Goal: Information Seeking & Learning: Learn about a topic

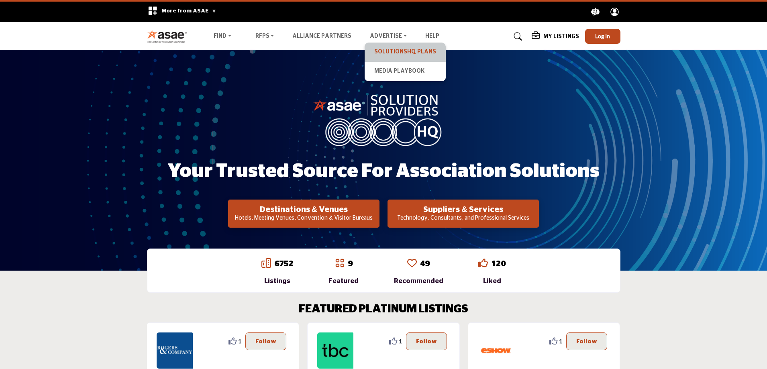
click at [383, 55] on link "SolutionsHQ Plans" at bounding box center [405, 52] width 73 height 11
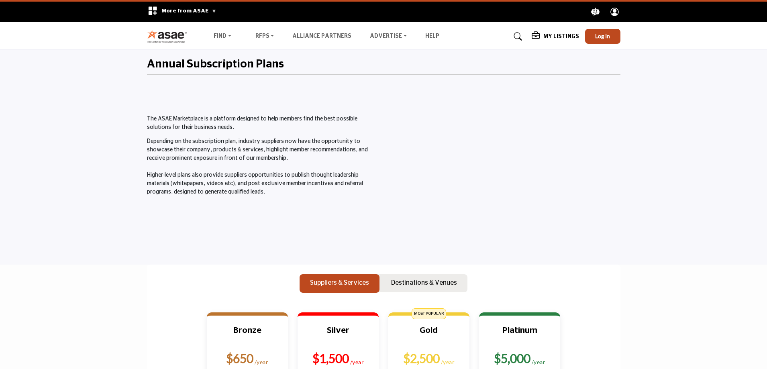
click at [164, 39] on img at bounding box center [169, 36] width 45 height 13
click at [164, 37] on img at bounding box center [169, 36] width 45 height 13
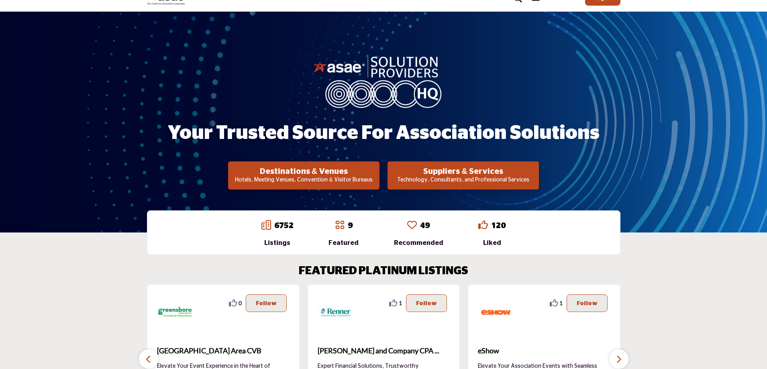
scroll to position [80, 0]
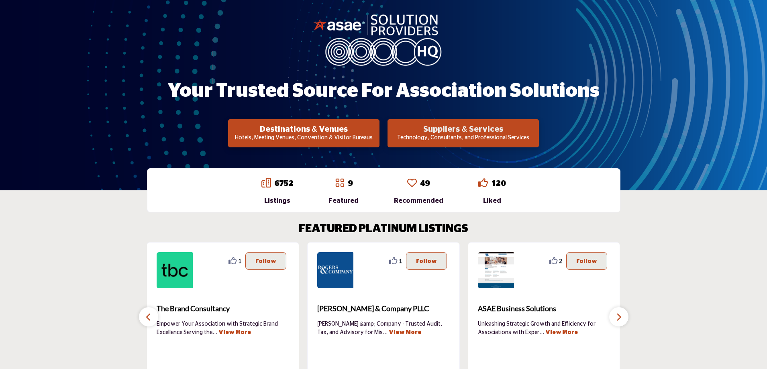
click at [377, 128] on h2 "Suppliers & Services" at bounding box center [303, 129] width 147 height 10
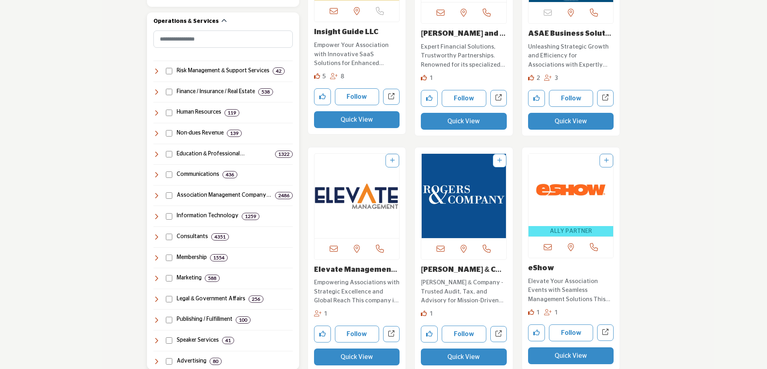
scroll to position [321, 0]
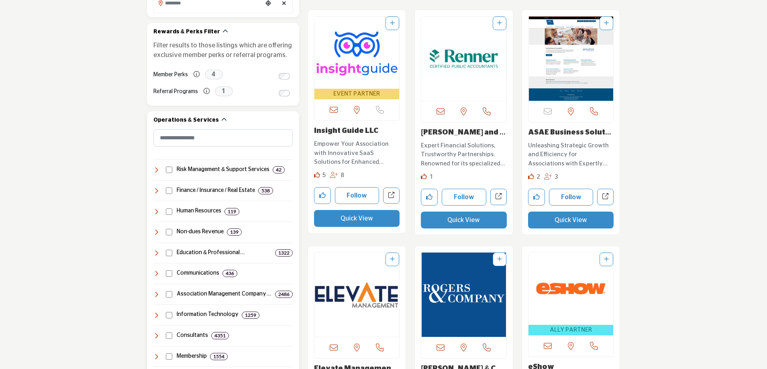
scroll to position [281, 0]
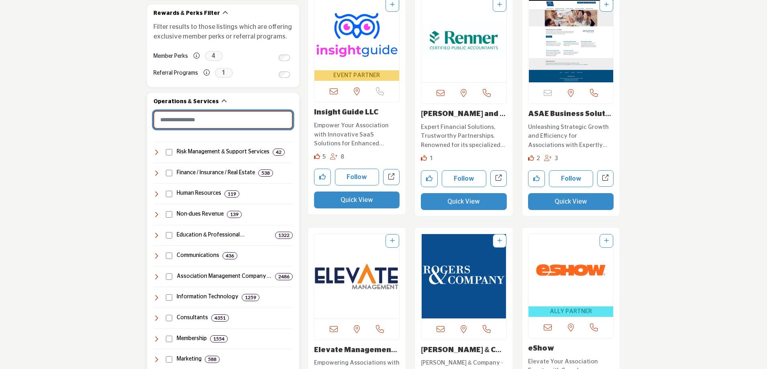
click at [185, 120] on input "Search Category" at bounding box center [222, 120] width 139 height 18
click at [208, 120] on input "Search Category" at bounding box center [222, 120] width 139 height 18
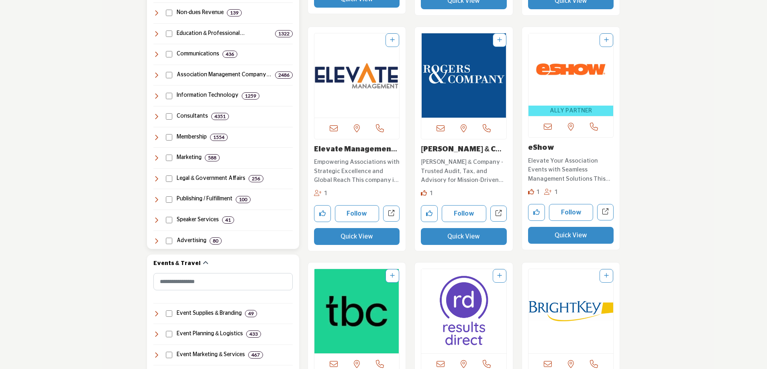
scroll to position [481, 0]
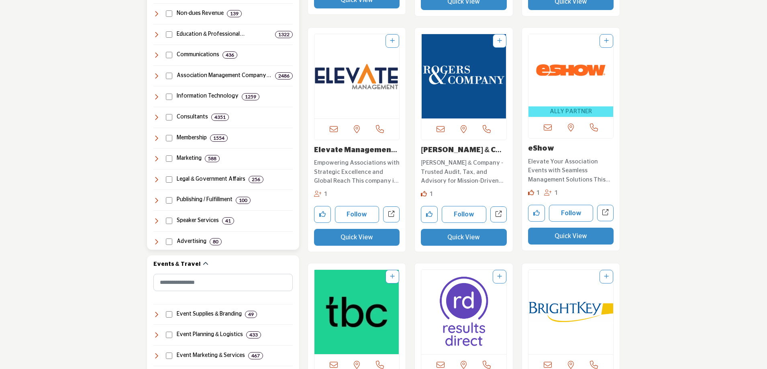
click at [156, 138] on icon at bounding box center [156, 138] width 6 height 6
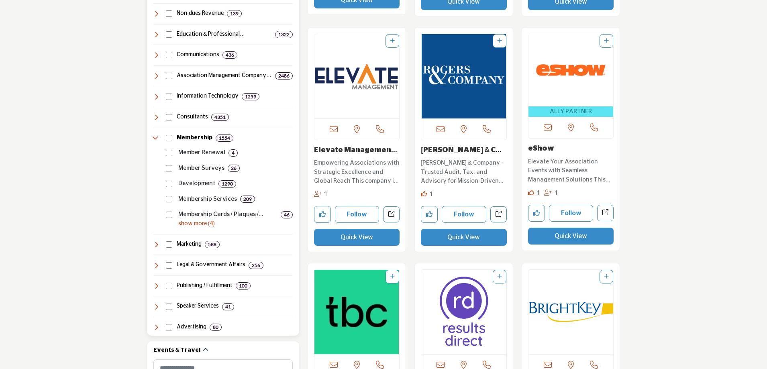
click at [156, 138] on icon at bounding box center [156, 138] width 6 height 6
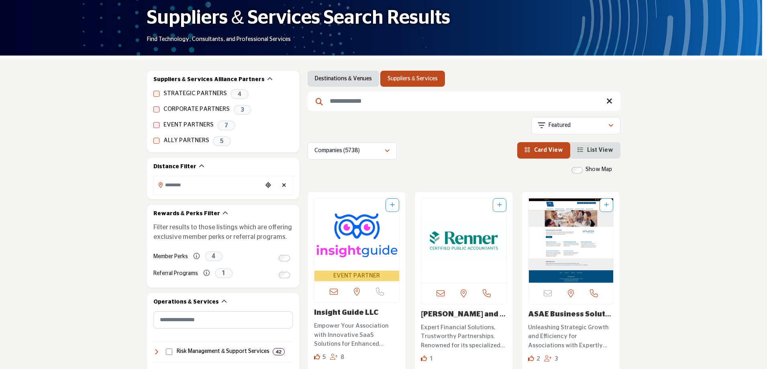
scroll to position [80, 0]
click at [340, 97] on input "Search Keyword" at bounding box center [463, 101] width 313 height 19
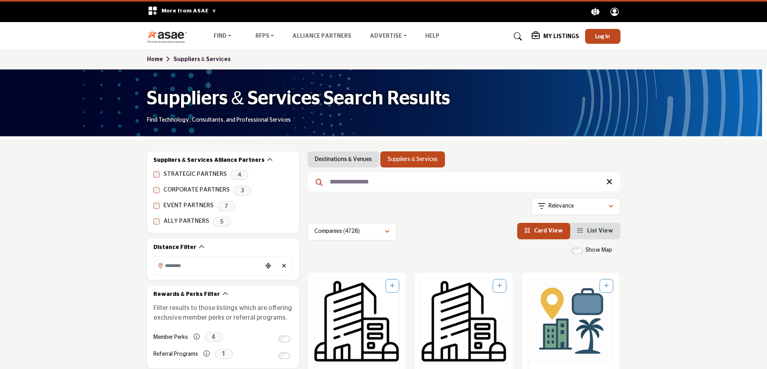
click at [411, 189] on input "**********" at bounding box center [463, 181] width 313 height 19
drag, startPoint x: 400, startPoint y: 183, endPoint x: 16, endPoint y: 193, distance: 384.3
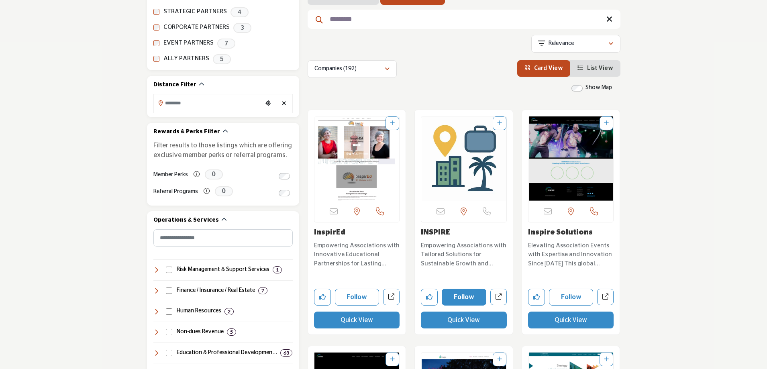
scroll to position [201, 0]
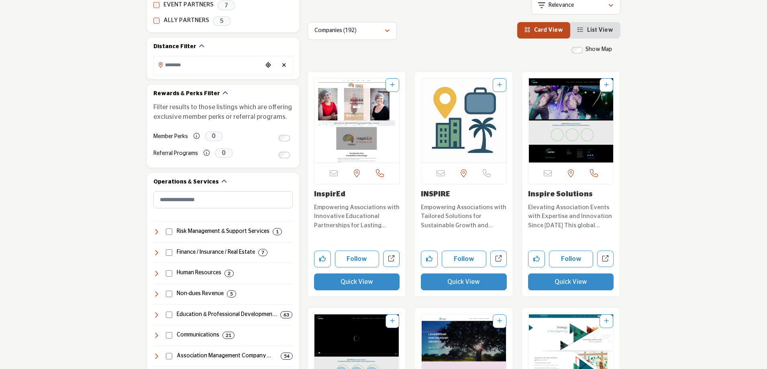
type input "*********"
click at [359, 147] on img "Open Listing in new tab" at bounding box center [356, 120] width 85 height 84
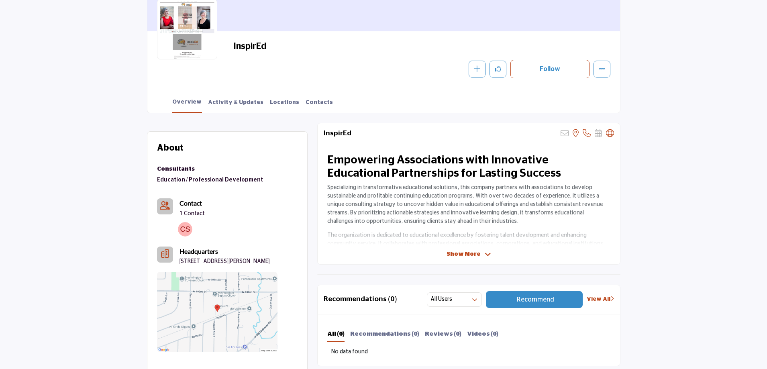
scroll to position [80, 0]
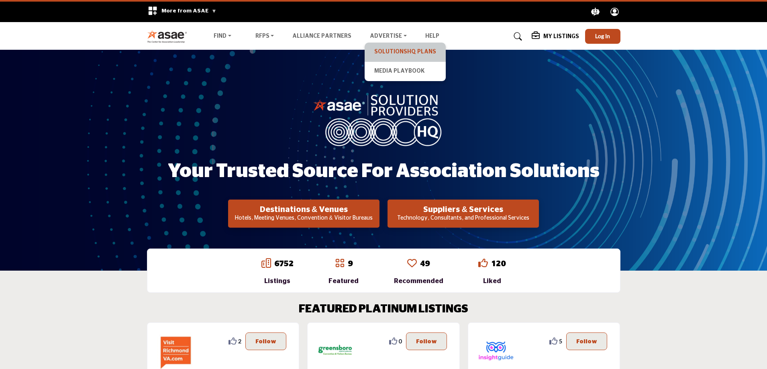
click at [396, 53] on link "SolutionsHQ Plans" at bounding box center [405, 52] width 73 height 11
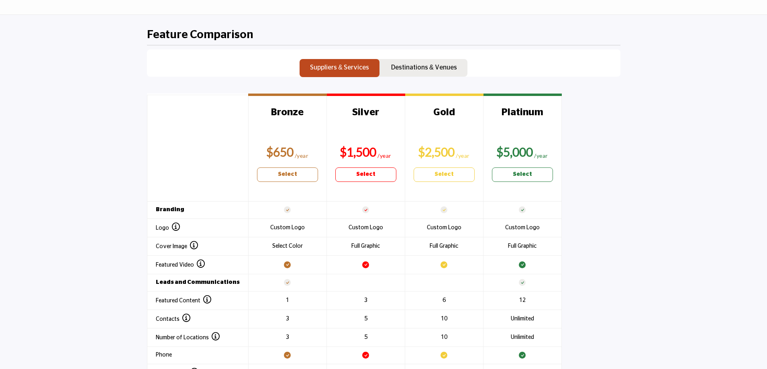
scroll to position [803, 0]
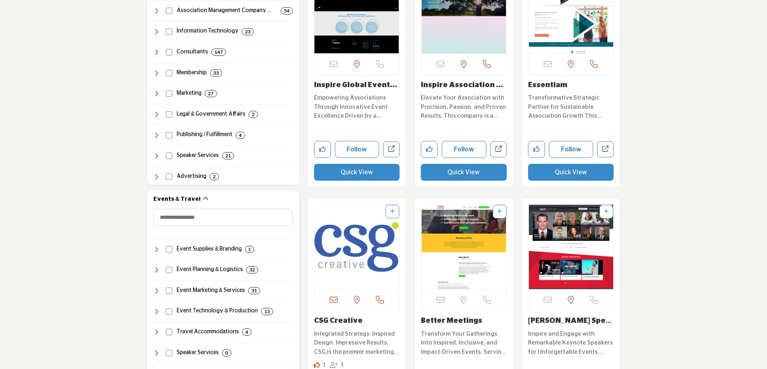
scroll to position [602, 0]
